Goal: Task Accomplishment & Management: Manage account settings

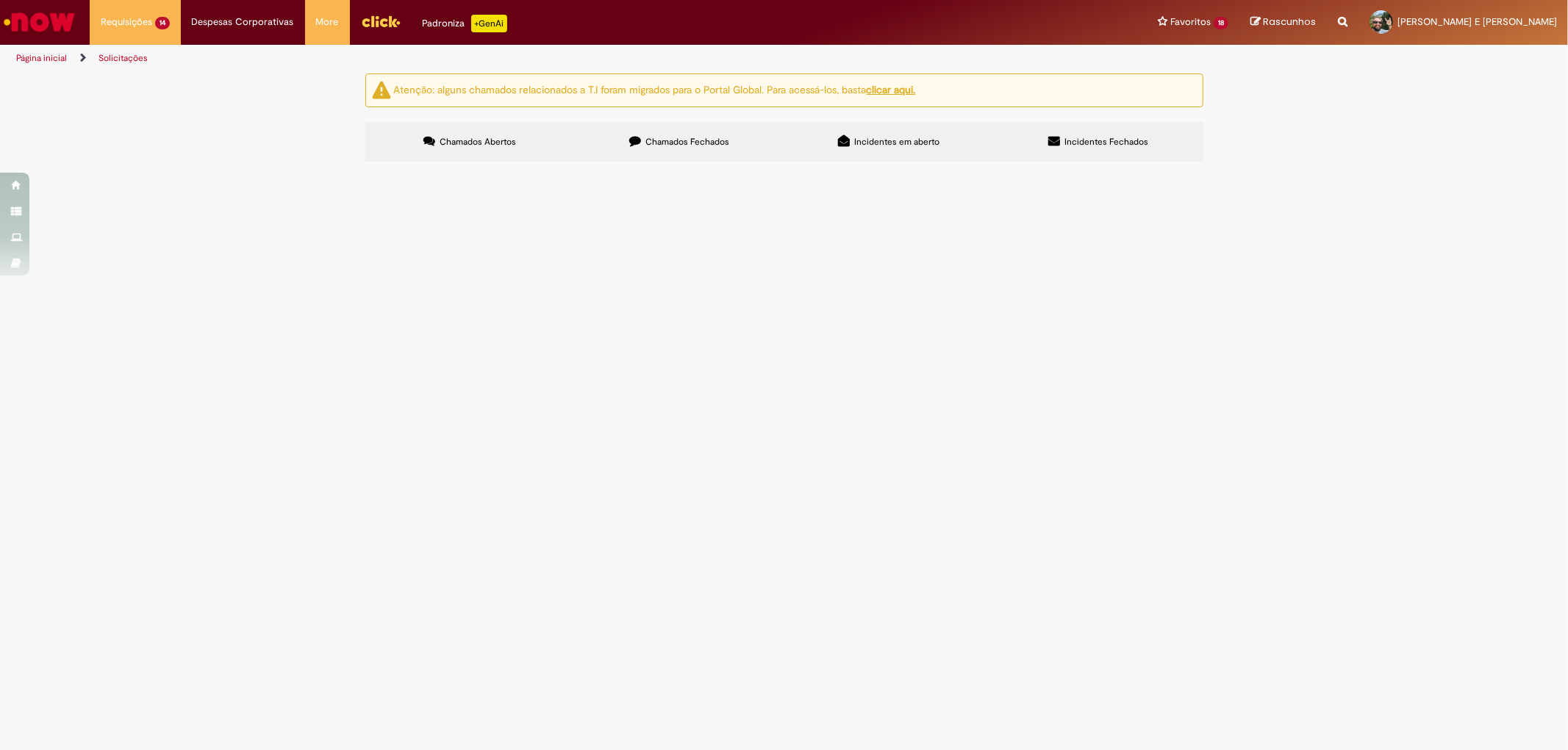
click at [465, 148] on label "Chamados Abertos" at bounding box center [470, 142] width 210 height 40
click at [0, 0] on span "Boa tarde! poderiam ajudar emitir um retorno para o fornecedor Atlas referente …" at bounding box center [0, 0] width 0 height 0
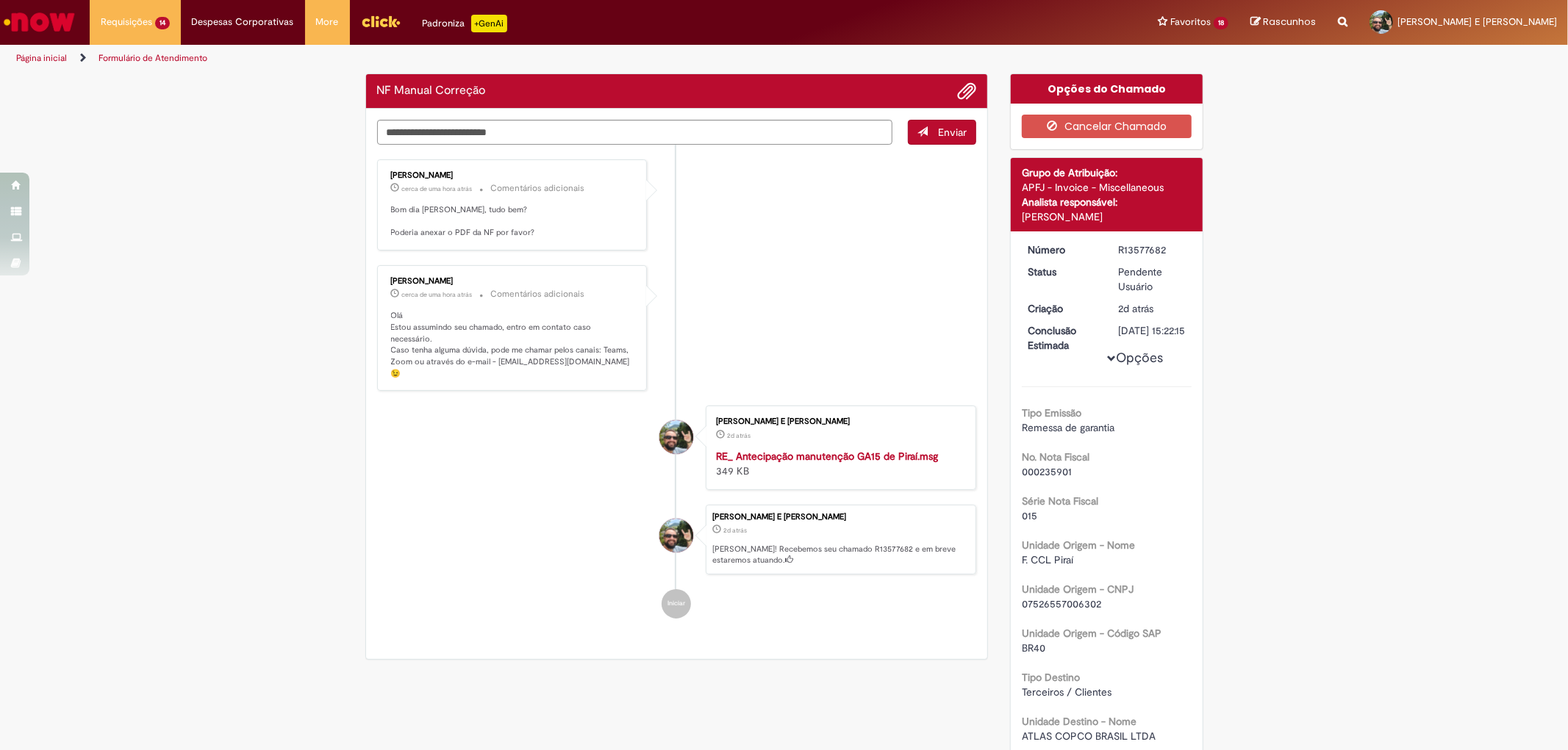
click at [748, 256] on ul "[PERSON_NAME] cerca de uma hora atrás cerca de uma hora atrás Comentários adici…" at bounding box center [677, 389] width 600 height 489
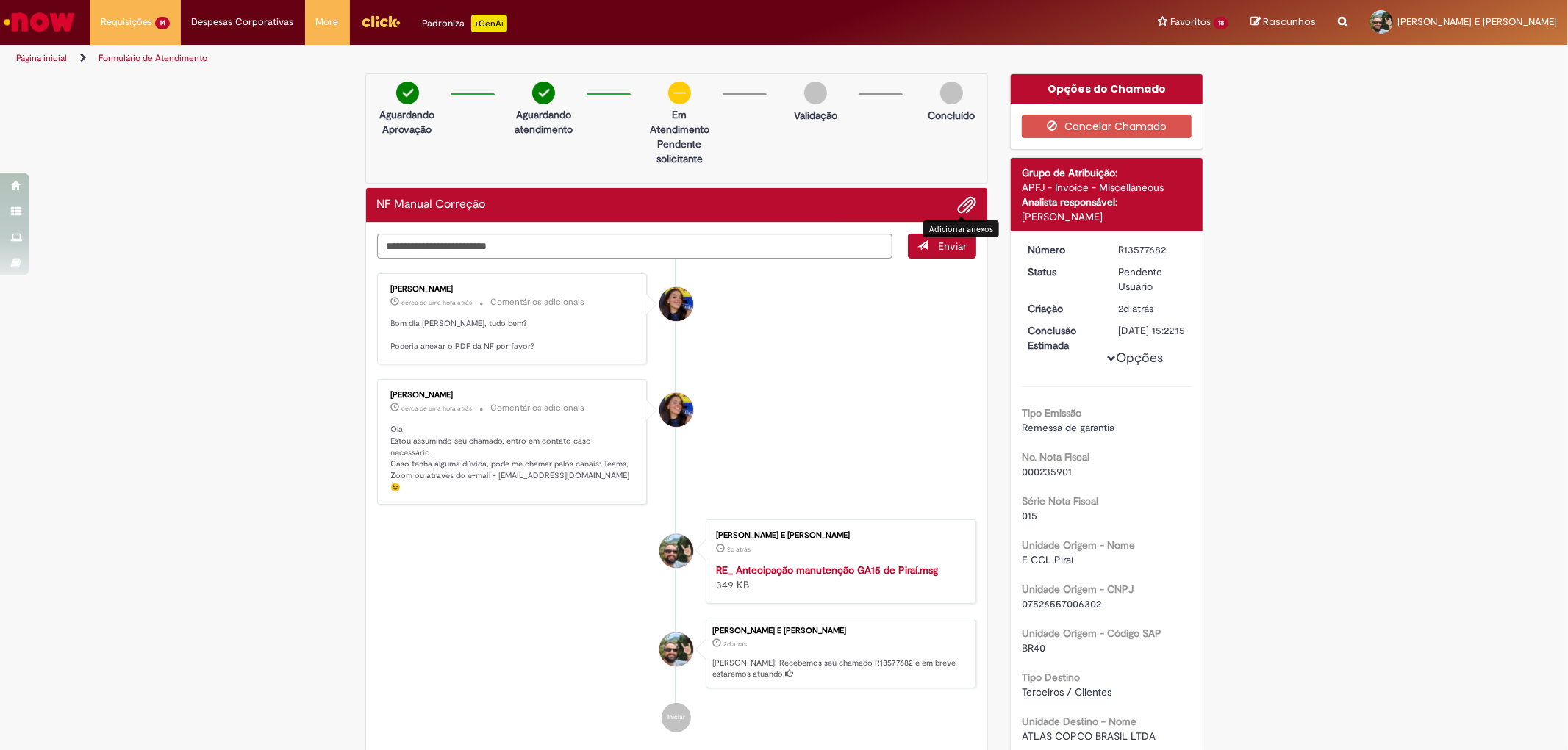
click at [959, 208] on span "Adicionar anexos" at bounding box center [966, 205] width 17 height 17
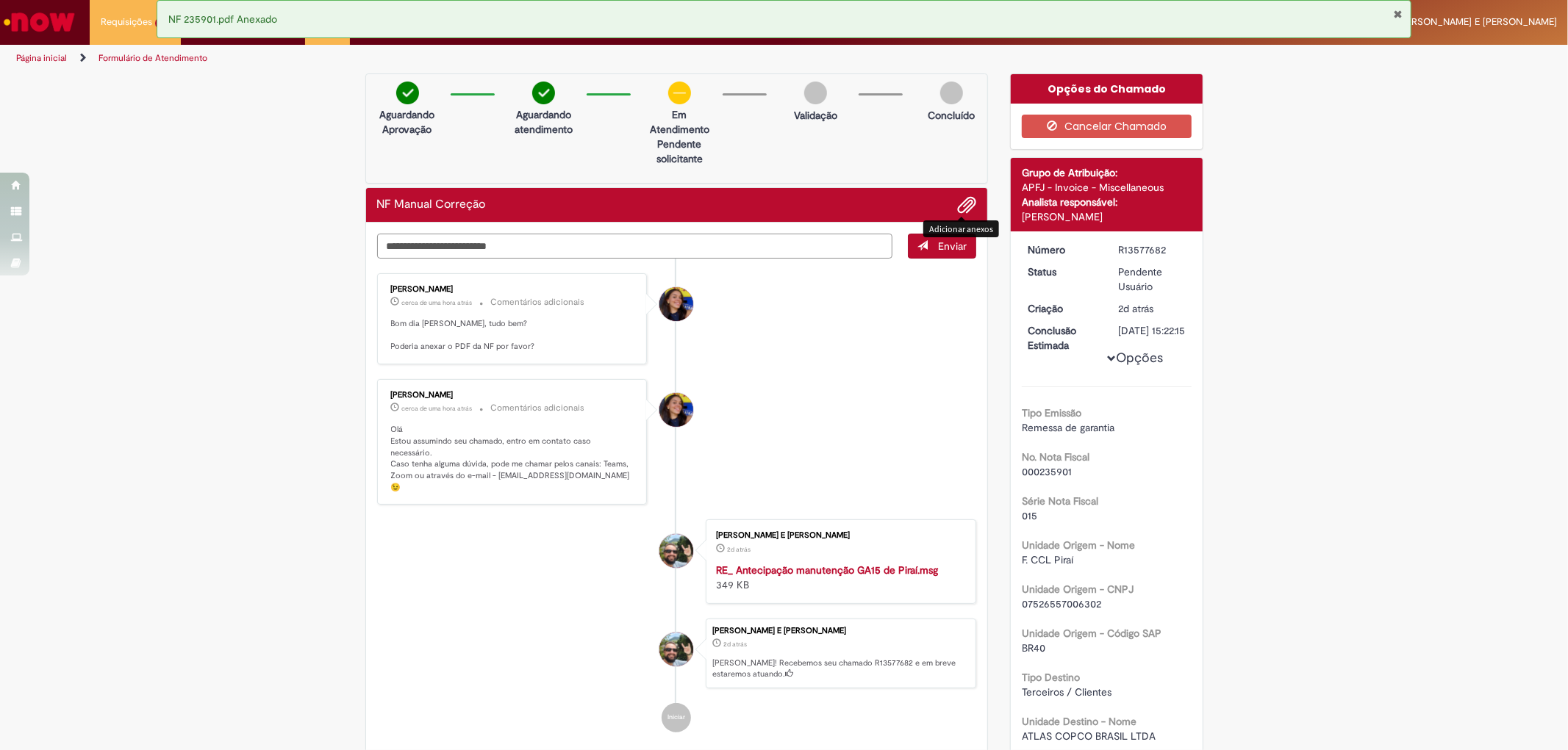
click at [474, 250] on textarea "Digite sua mensagem aqui..." at bounding box center [634, 246] width 516 height 25
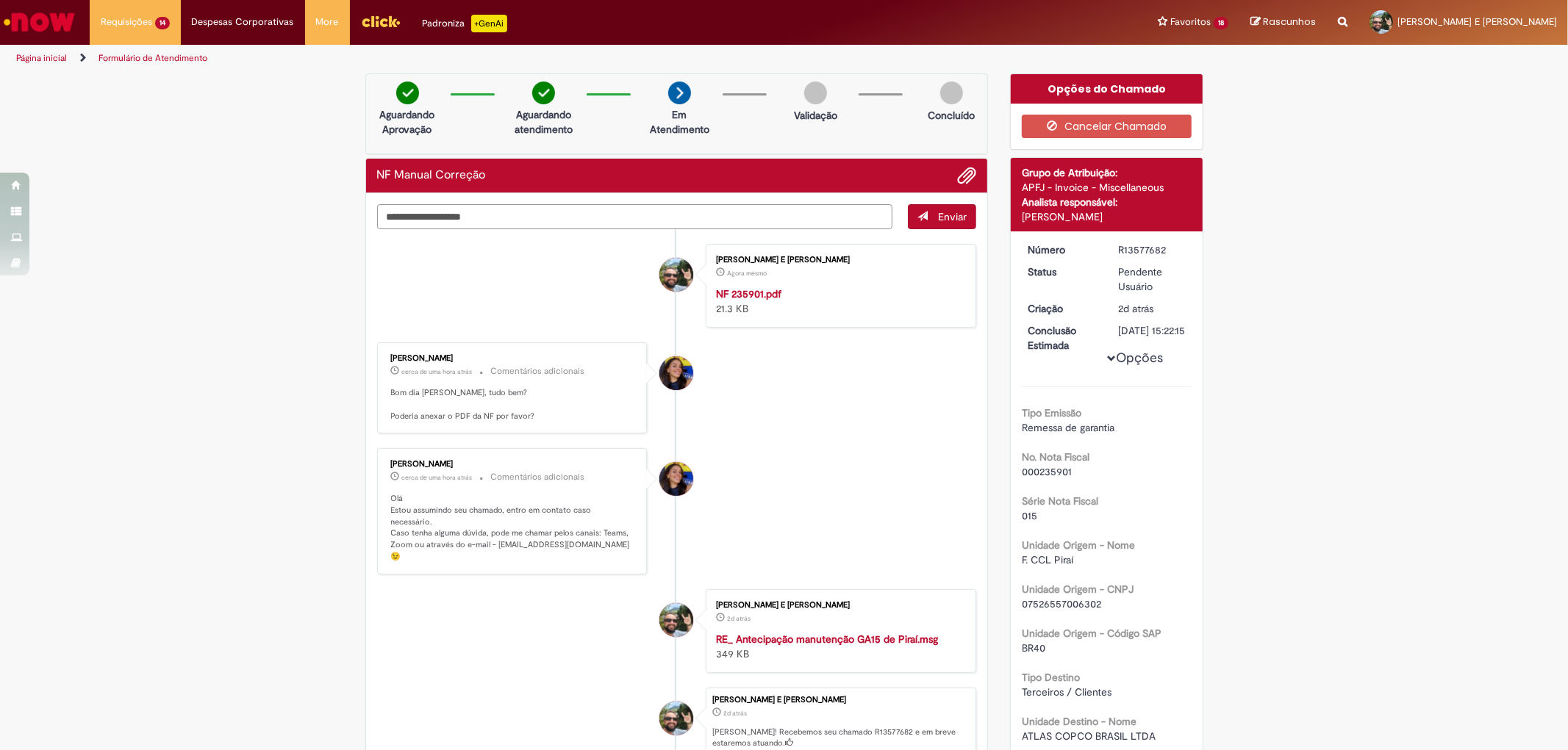
type textarea "**********"
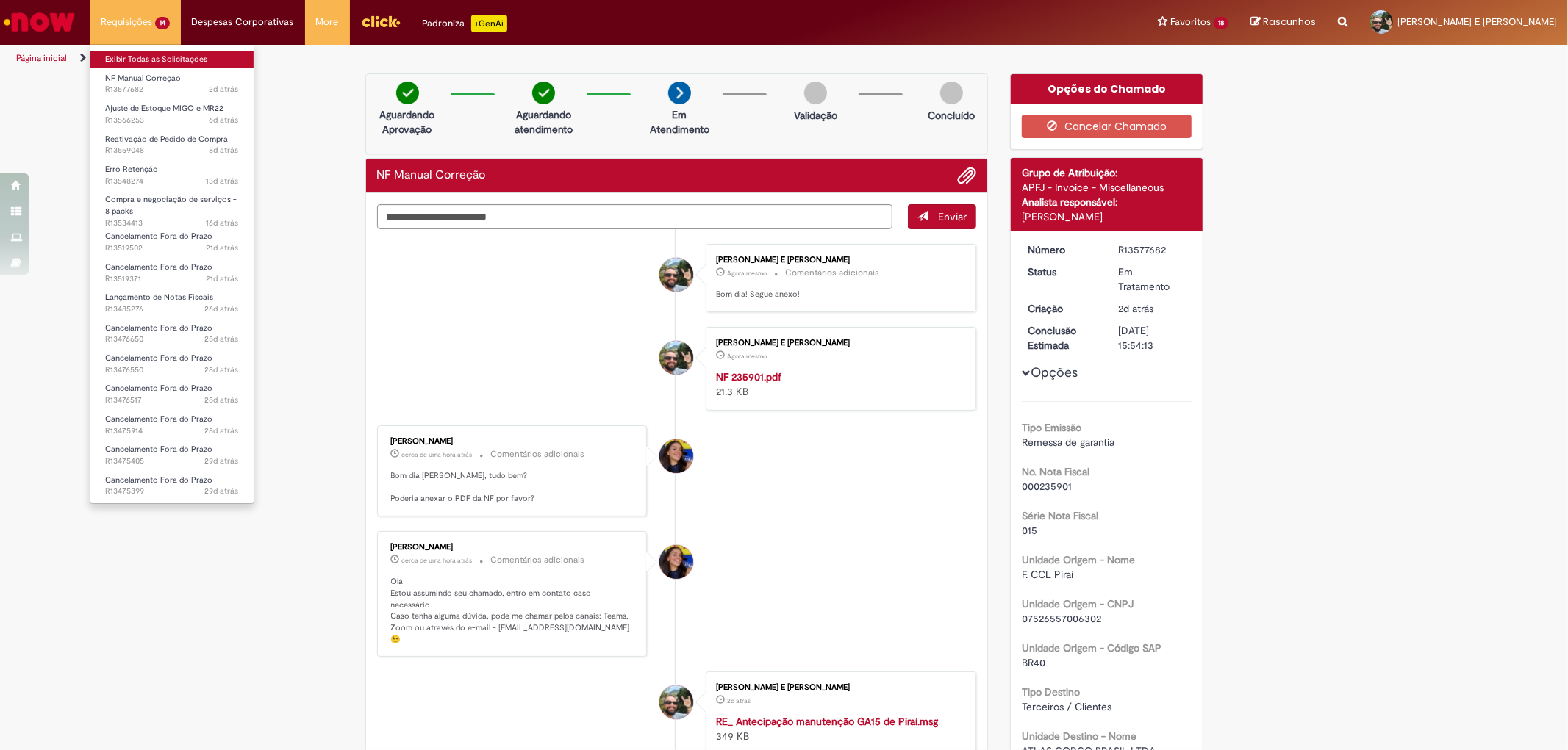
click at [144, 55] on link "Exibir Todas as Solicitações" at bounding box center [172, 59] width 164 height 17
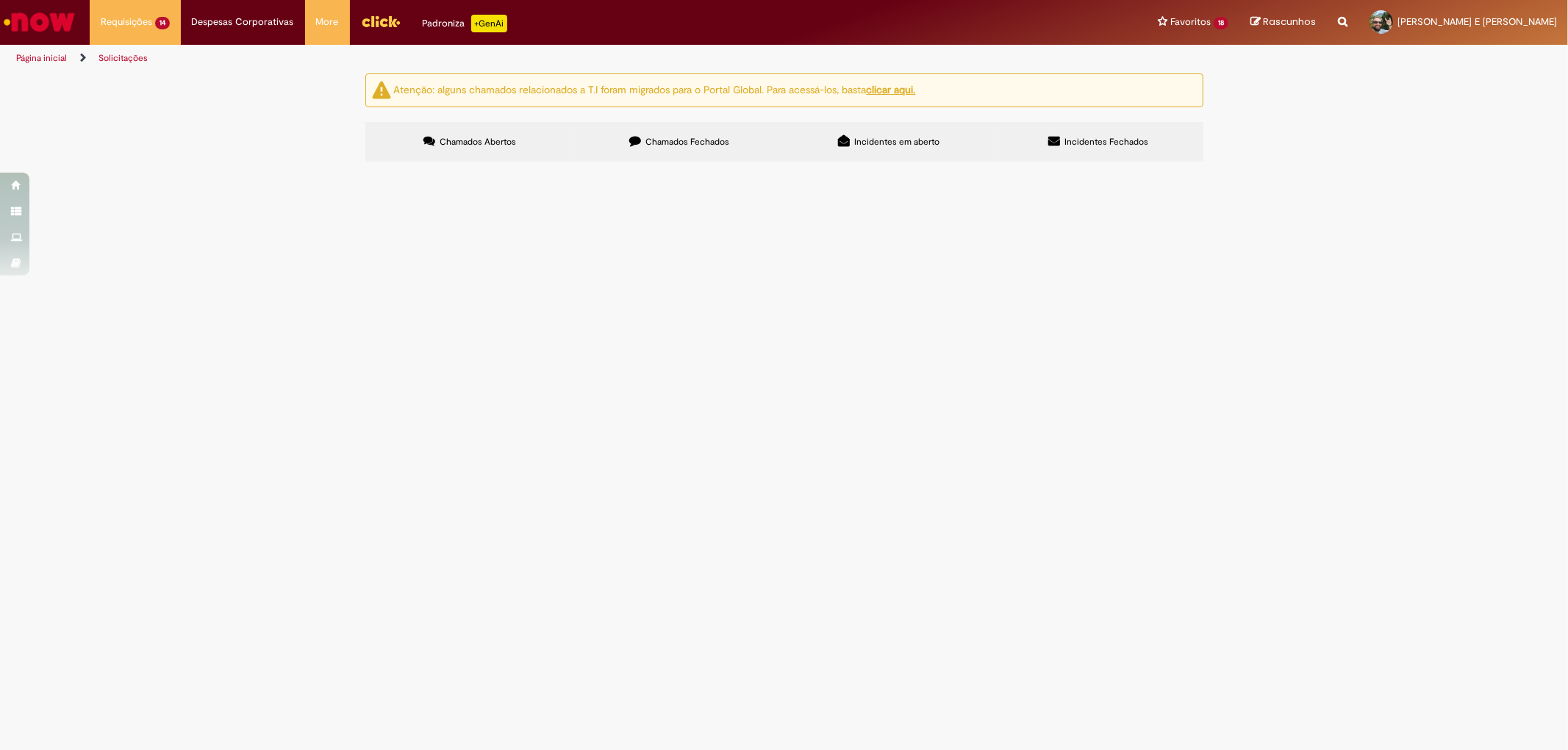
scroll to position [59, 0]
click at [0, 0] on span "Boa tarde! poderiam reativar o PO 4500608538 nos itens 10 e 20 por favor? o for…" at bounding box center [0, 0] width 0 height 0
click at [0, 0] on span "Seguir conforme orientação no e-mail Sinistro NF 916887" at bounding box center [0, 0] width 0 height 0
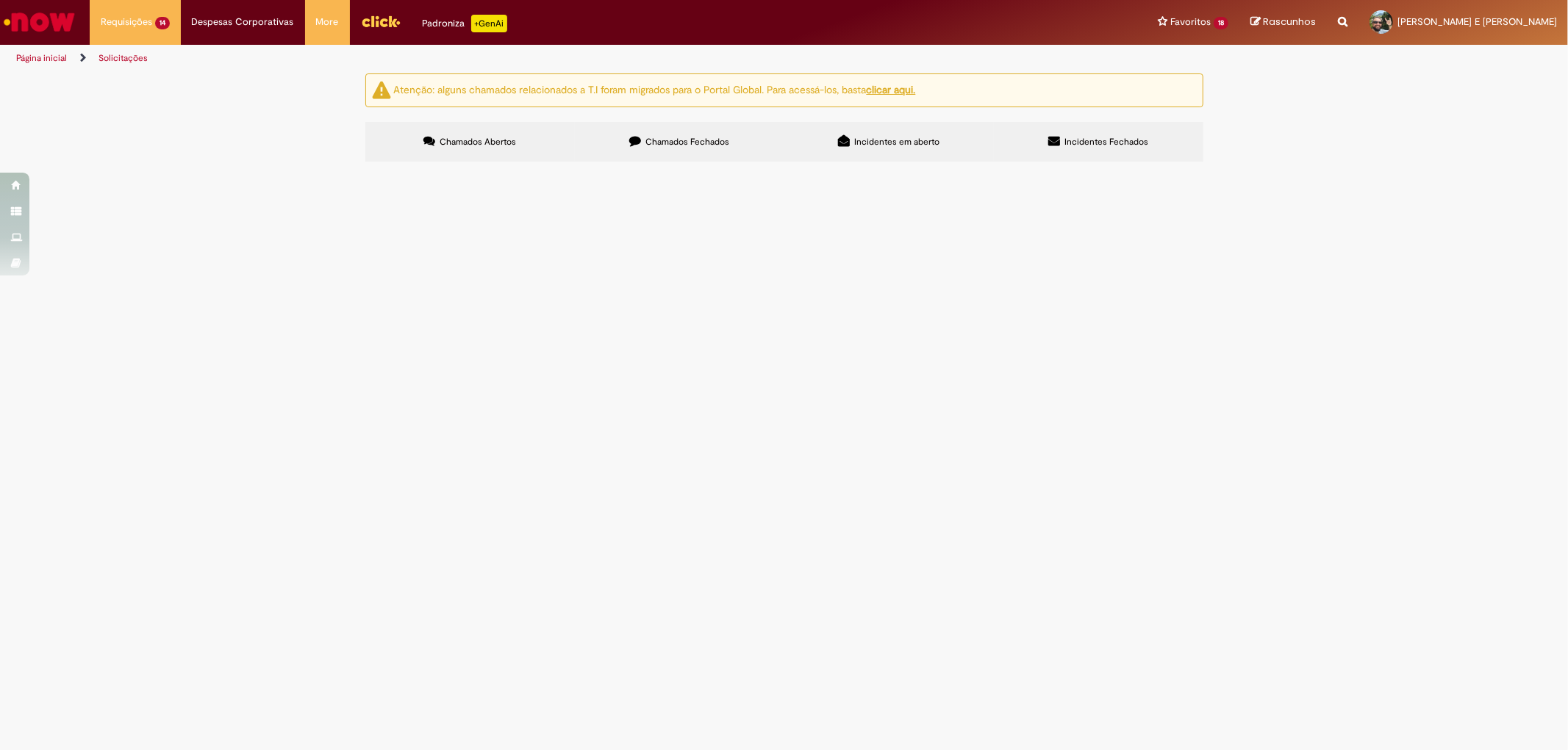
click at [0, 0] on span "Seguir conforme orientação no e-mail Sinistro NF 916887" at bounding box center [0, 0] width 0 height 0
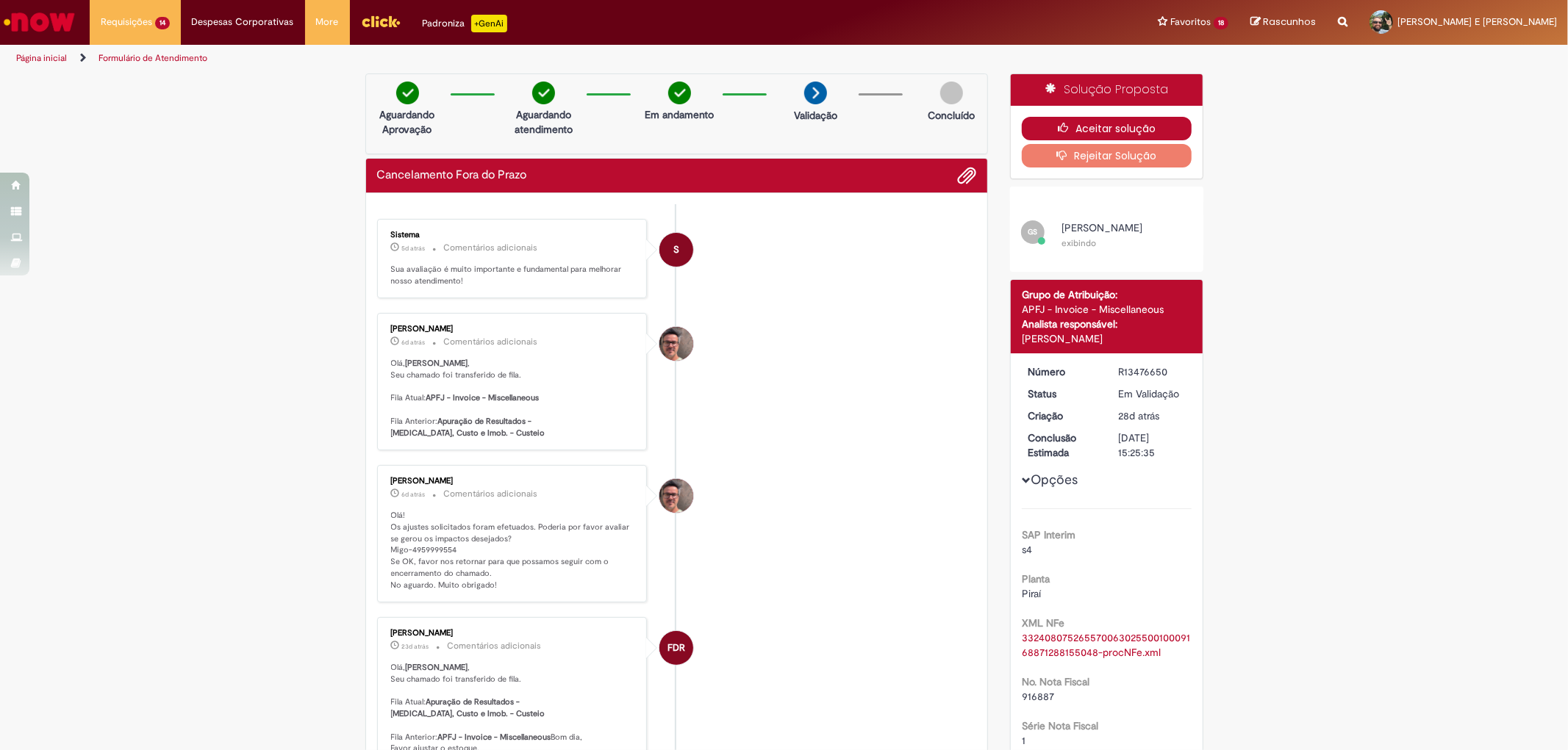
click at [1117, 130] on button "Aceitar solução" at bounding box center [1107, 128] width 170 height 23
